Goal: Information Seeking & Learning: Compare options

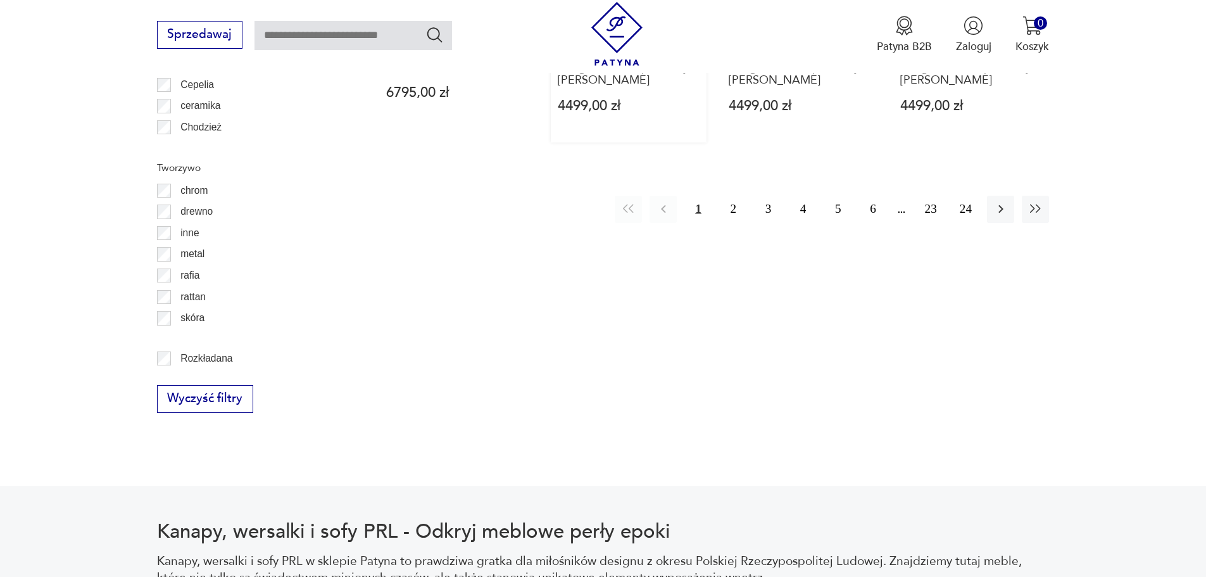
scroll to position [1520, 0]
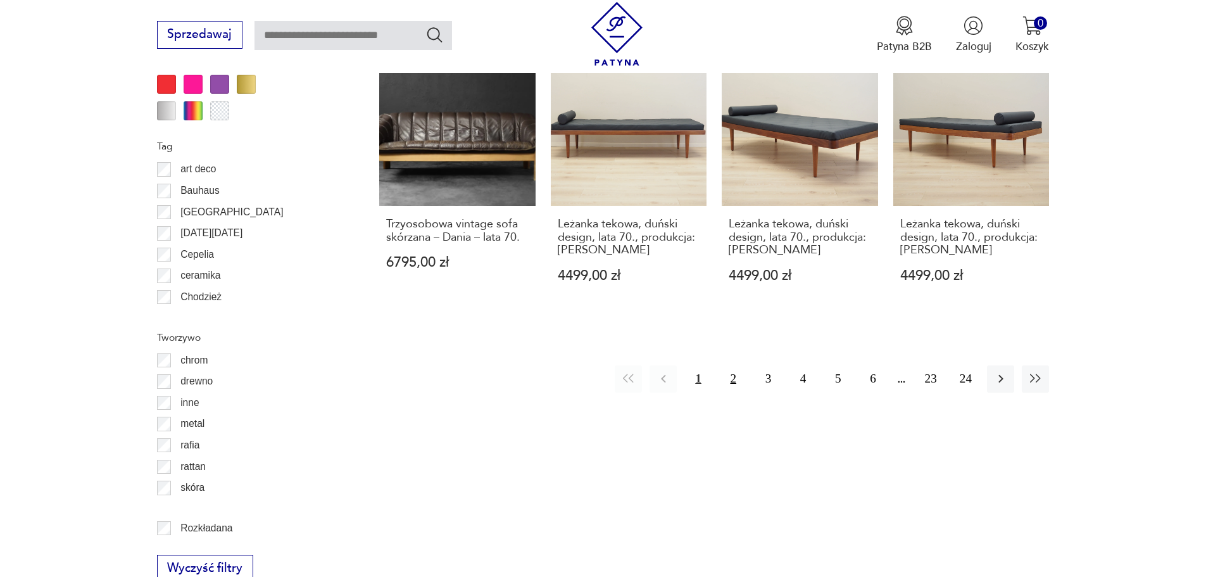
click at [726, 369] on button "2" at bounding box center [733, 378] width 27 height 27
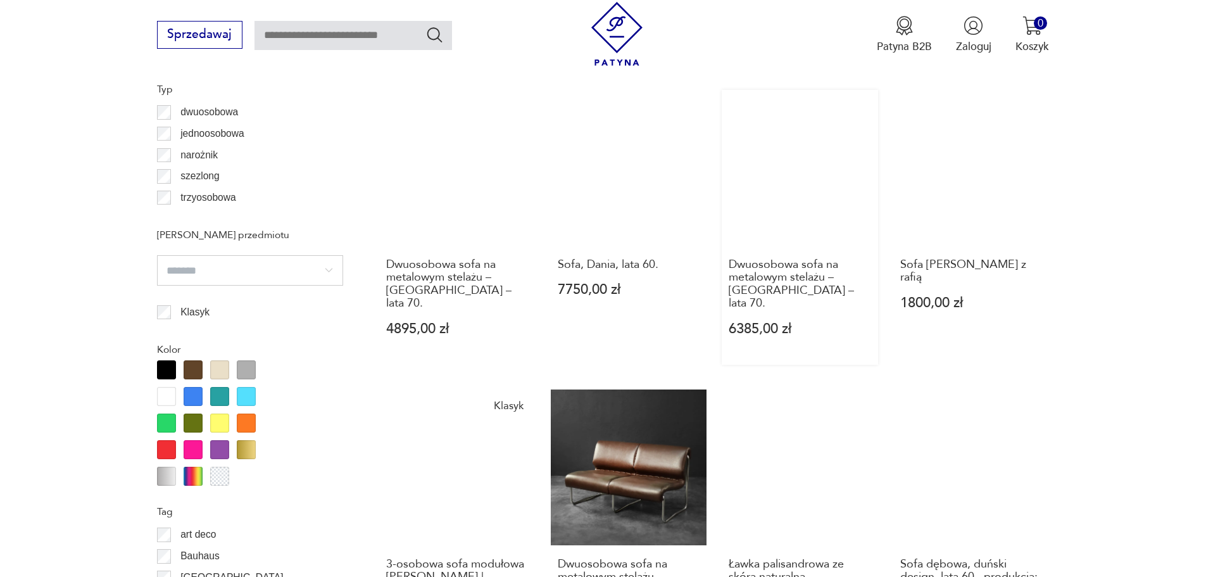
scroll to position [1308, 0]
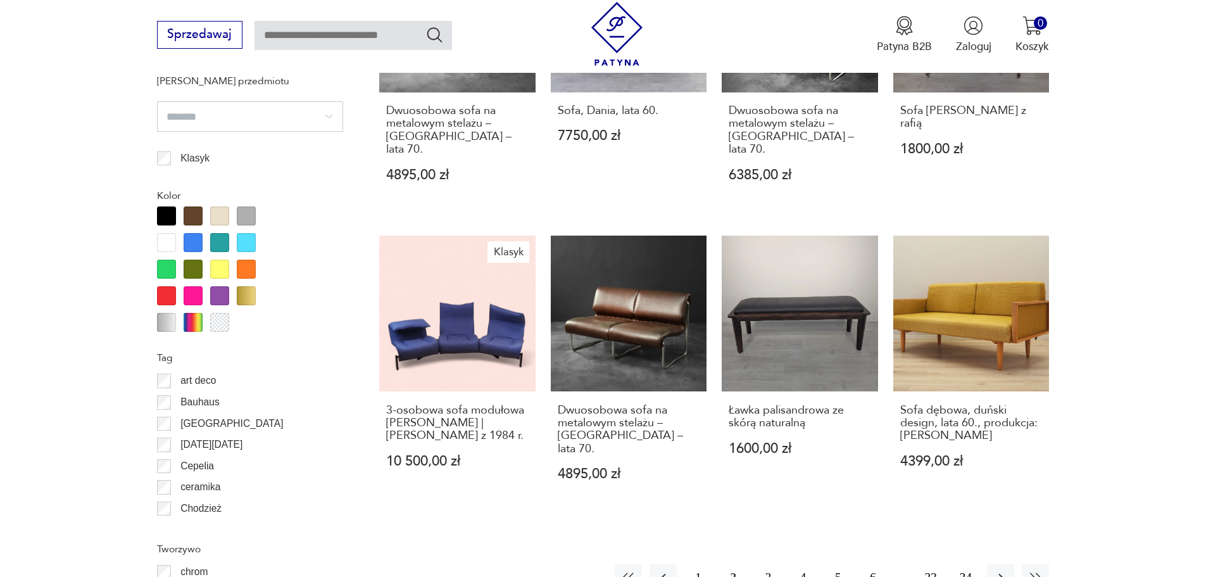
click at [761, 564] on button "3" at bounding box center [768, 577] width 27 height 27
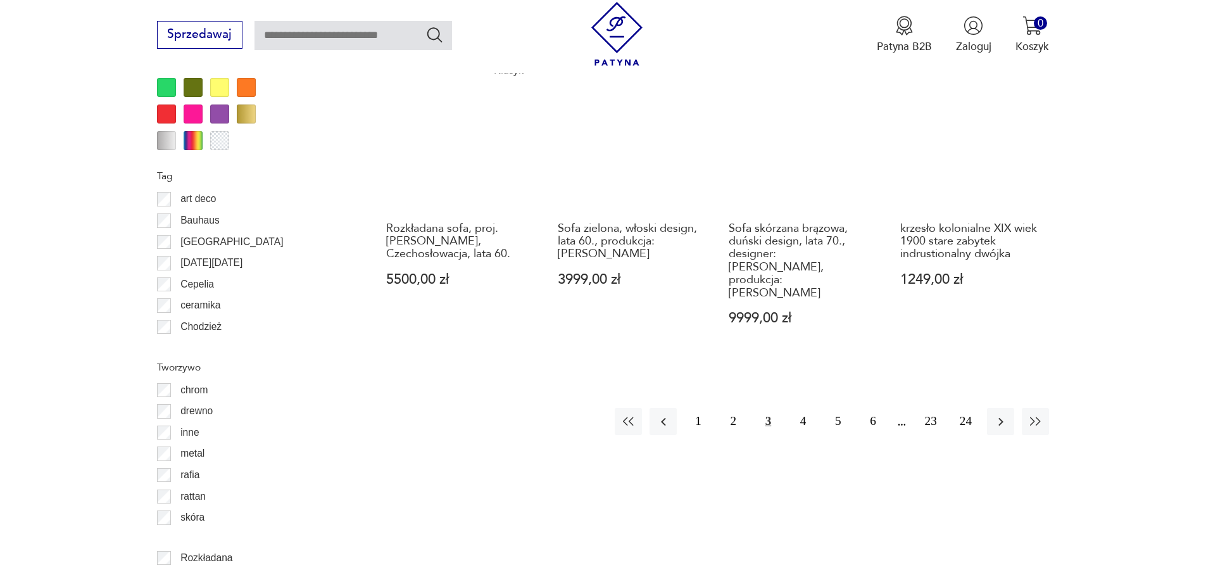
scroll to position [1562, 0]
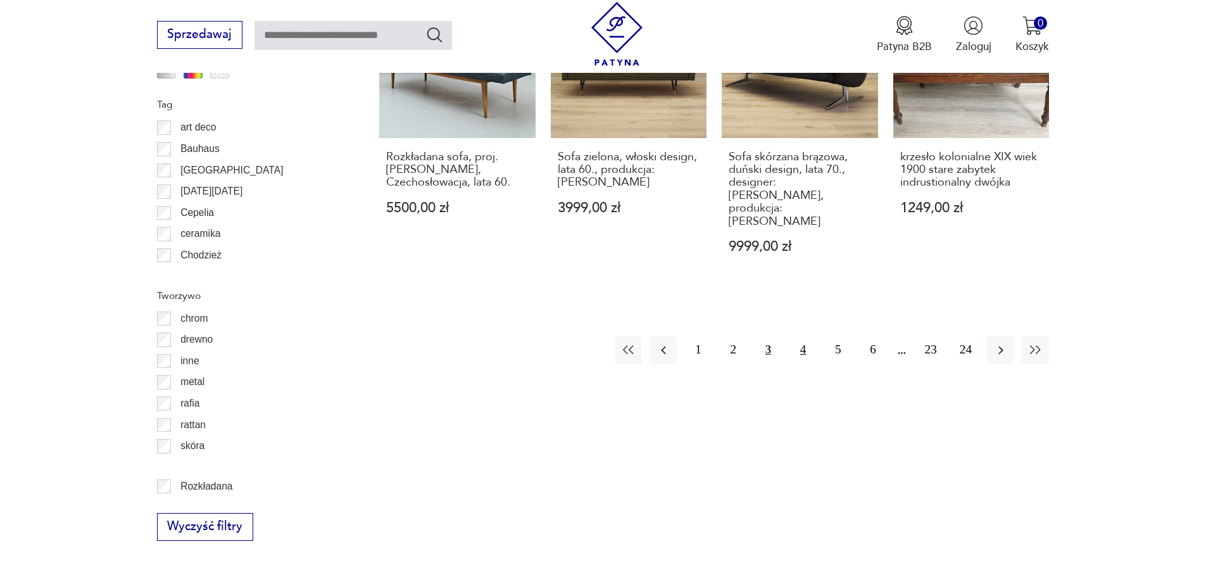
click at [795, 336] on button "4" at bounding box center [803, 349] width 27 height 27
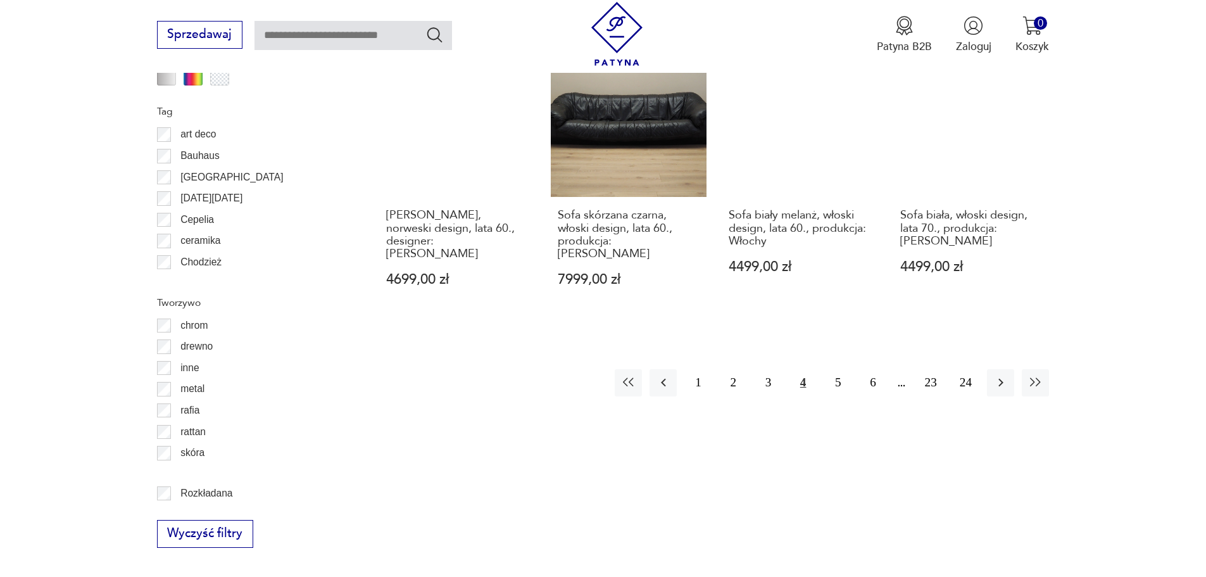
scroll to position [1688, 0]
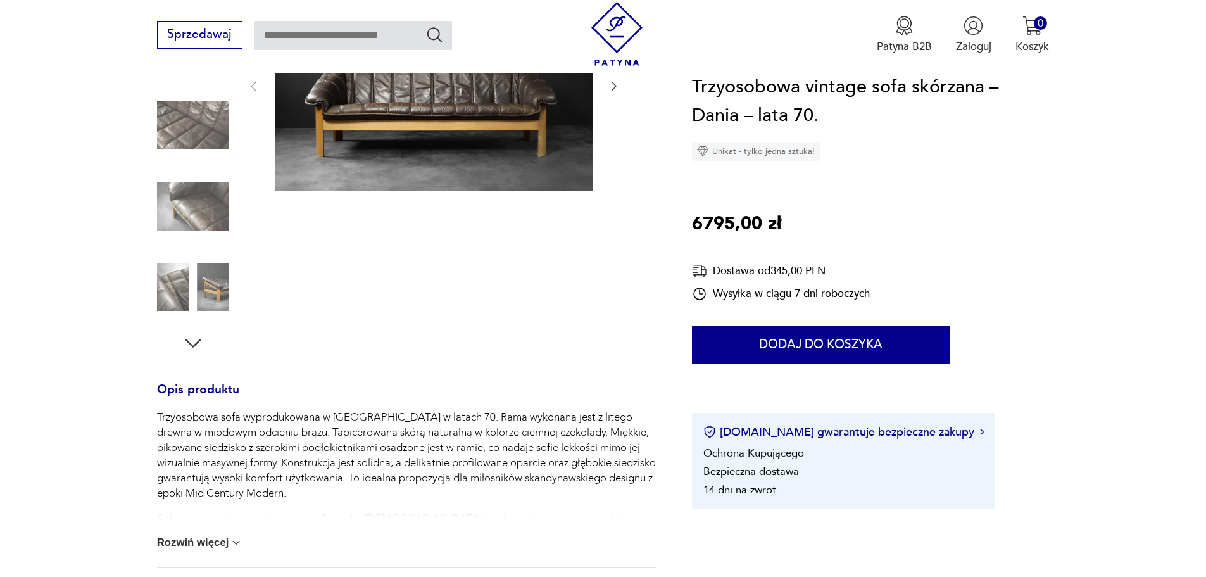
scroll to position [190, 0]
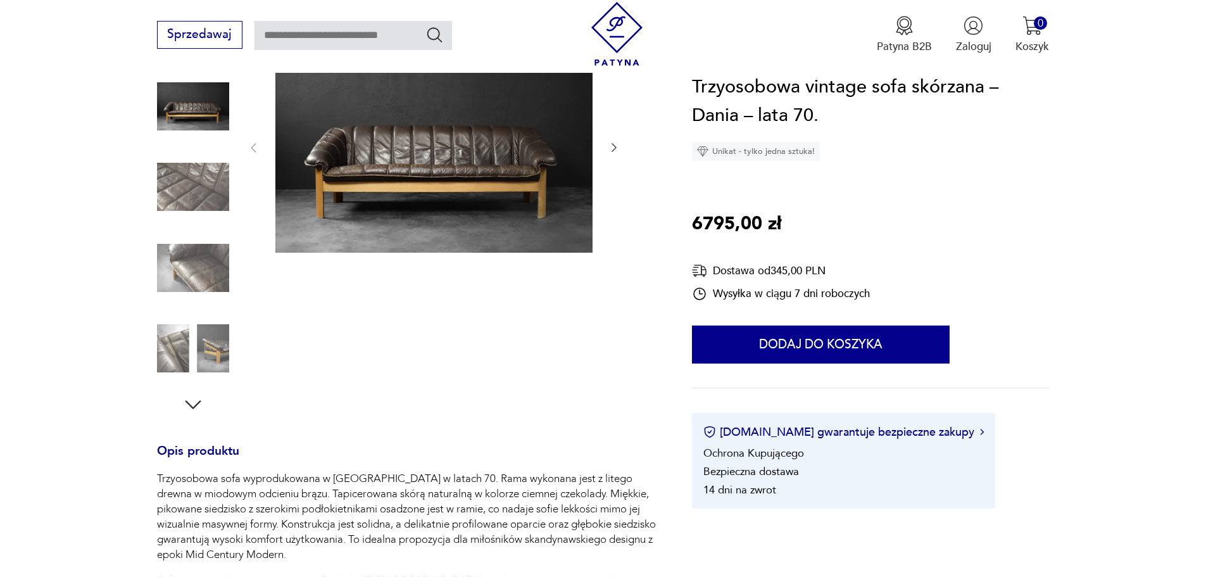
click at [200, 263] on img at bounding box center [193, 268] width 72 height 72
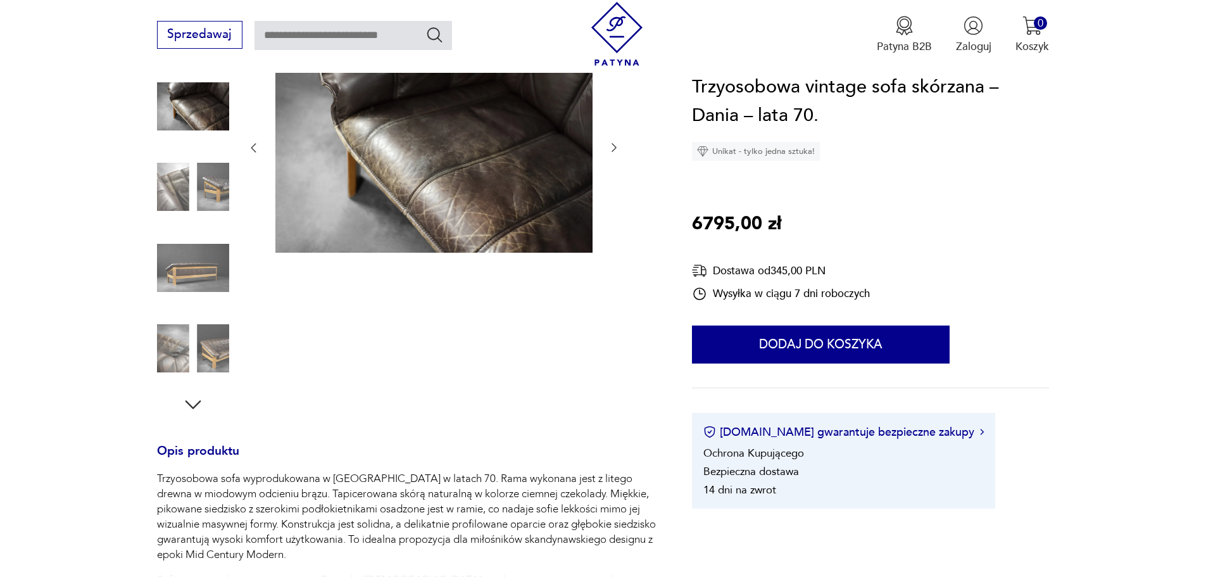
click at [219, 337] on img at bounding box center [193, 348] width 72 height 72
